Goal: Task Accomplishment & Management: Use online tool/utility

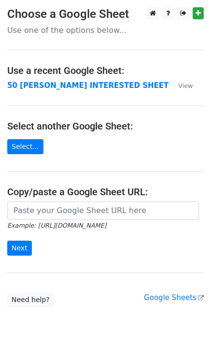
click at [35, 85] on strong "50 KEVIN INTERESTED SHEET" at bounding box center [88, 85] width 162 height 9
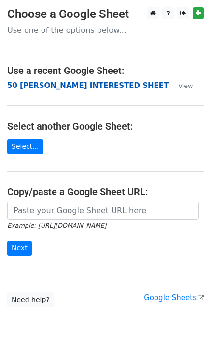
click at [29, 90] on strong "50 KEVIN INTERESTED SHEET" at bounding box center [88, 85] width 162 height 9
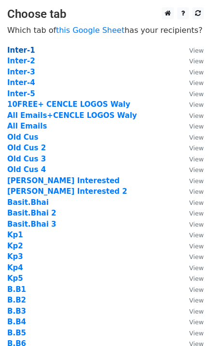
click at [27, 50] on strong "Inter-1" at bounding box center [21, 50] width 28 height 9
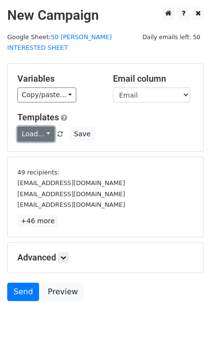
click at [41, 127] on link "Load..." at bounding box center [35, 134] width 37 height 15
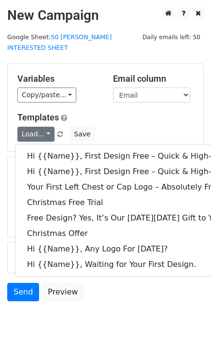
click at [87, 93] on div "Variables Copy/paste... {{Email}} {{Name}} {{Price 1}} {{Price}} {{Column E}} E…" at bounding box center [106, 108] width 196 height 88
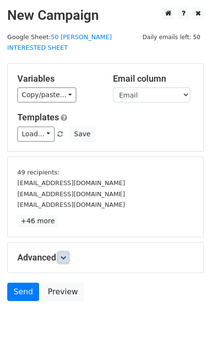
click at [68, 252] on link at bounding box center [63, 257] width 11 height 11
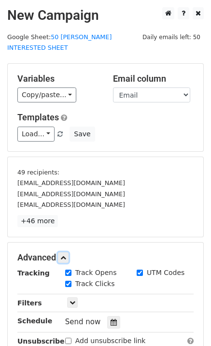
scroll to position [121, 0]
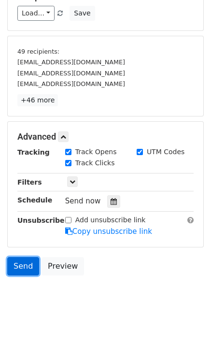
click at [30, 257] on link "Send" at bounding box center [23, 266] width 32 height 18
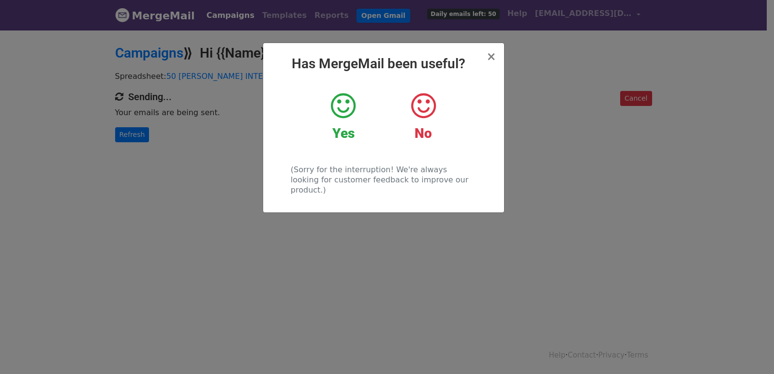
click at [185, 161] on div "× Has MergeMail been useful? Yes No (Sorry for the interruption! We're always l…" at bounding box center [387, 201] width 774 height 345
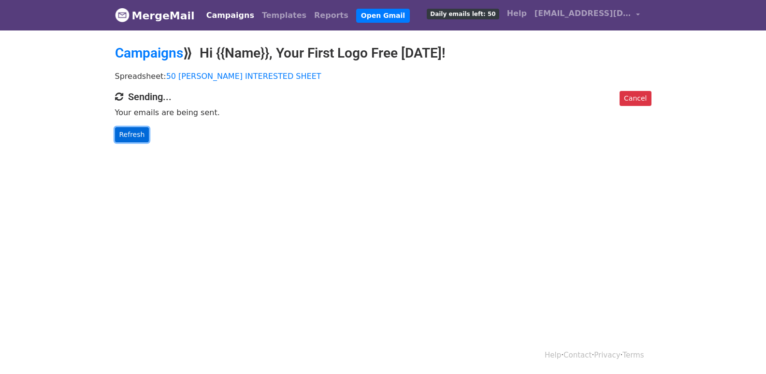
click at [127, 137] on link "Refresh" at bounding box center [132, 134] width 34 height 15
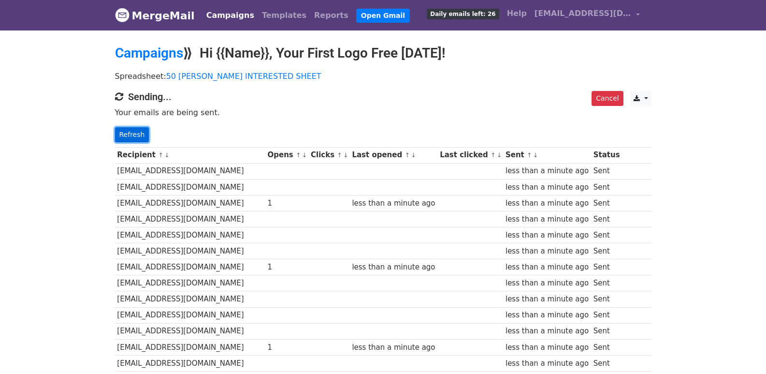
click at [134, 138] on link "Refresh" at bounding box center [132, 134] width 34 height 15
click at [126, 132] on link "Refresh" at bounding box center [132, 134] width 34 height 15
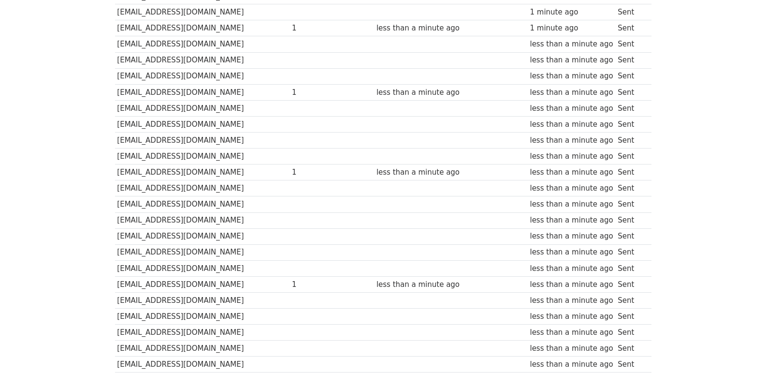
scroll to position [657, 0]
